Goal: Information Seeking & Learning: Understand process/instructions

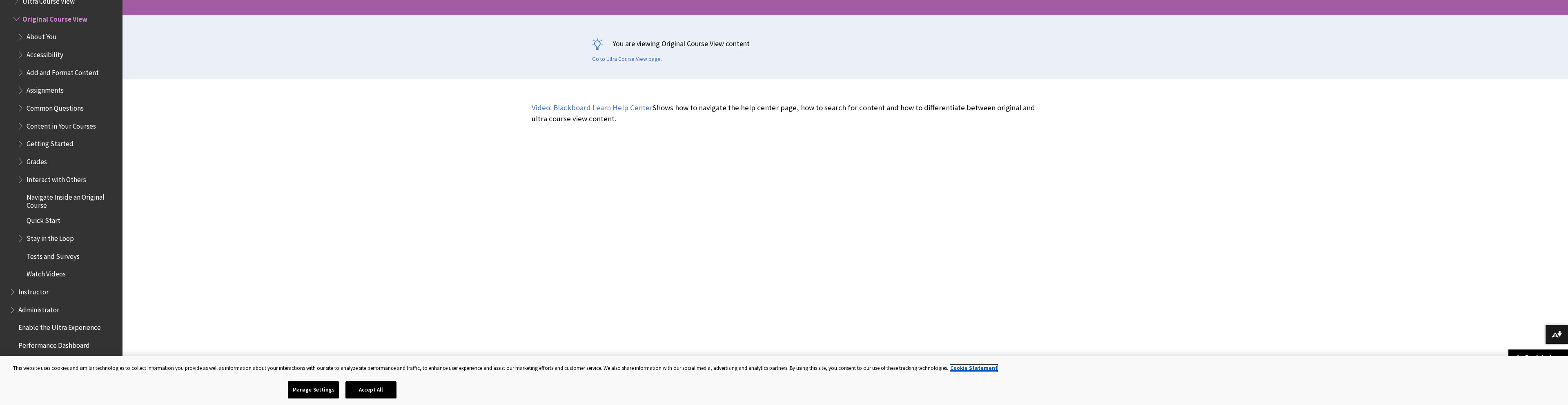
scroll to position [164, 0]
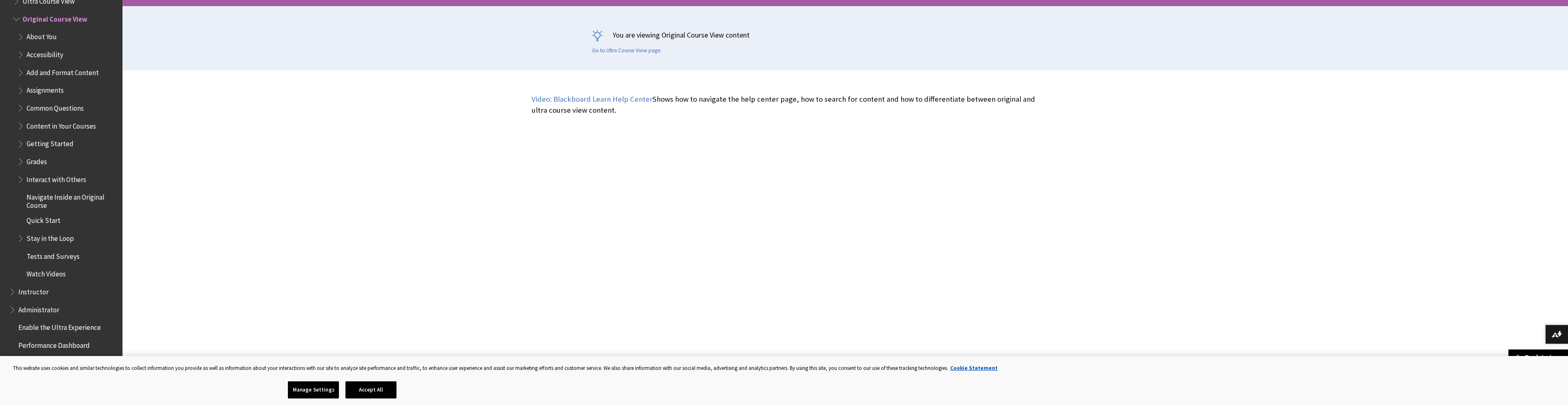
click at [39, 88] on span "Assignments" at bounding box center [45, 90] width 37 height 11
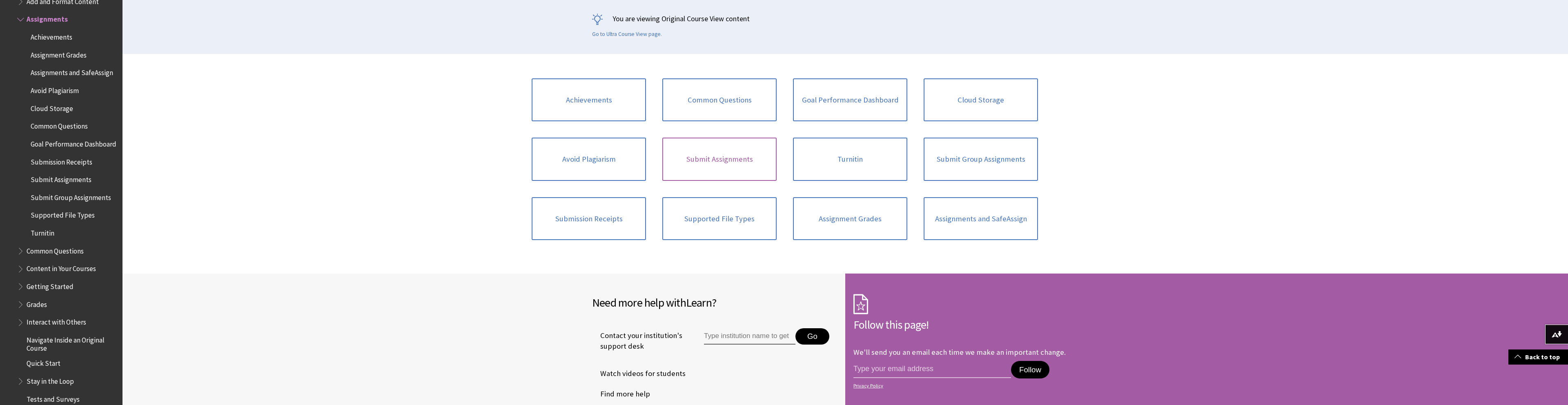
scroll to position [182, 0]
click at [702, 159] on link "Submit Assignments" at bounding box center [719, 158] width 114 height 43
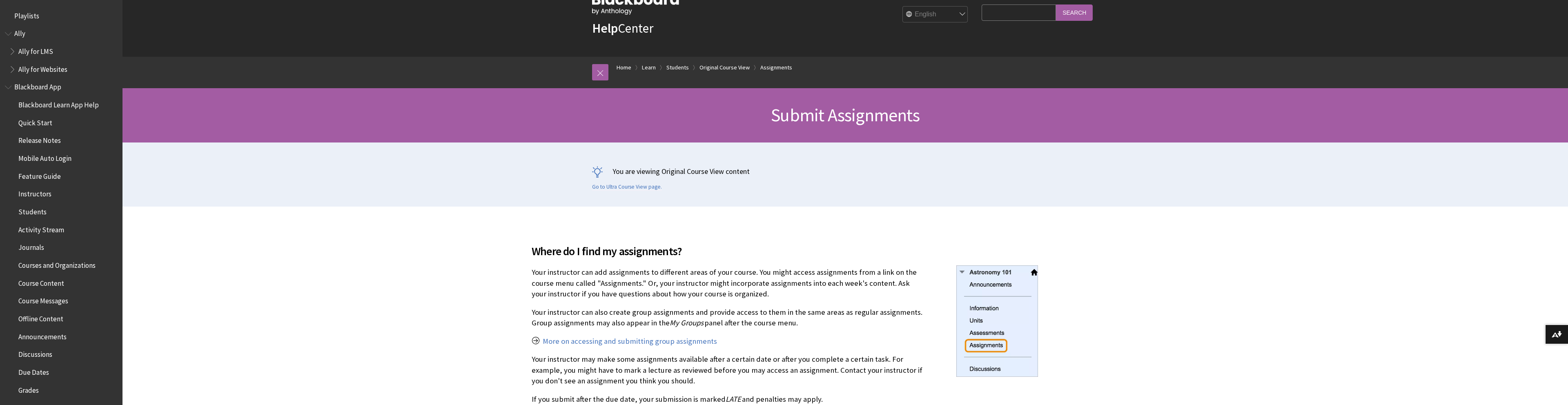
scroll to position [33, 0]
